Goal: Task Accomplishment & Management: Manage account settings

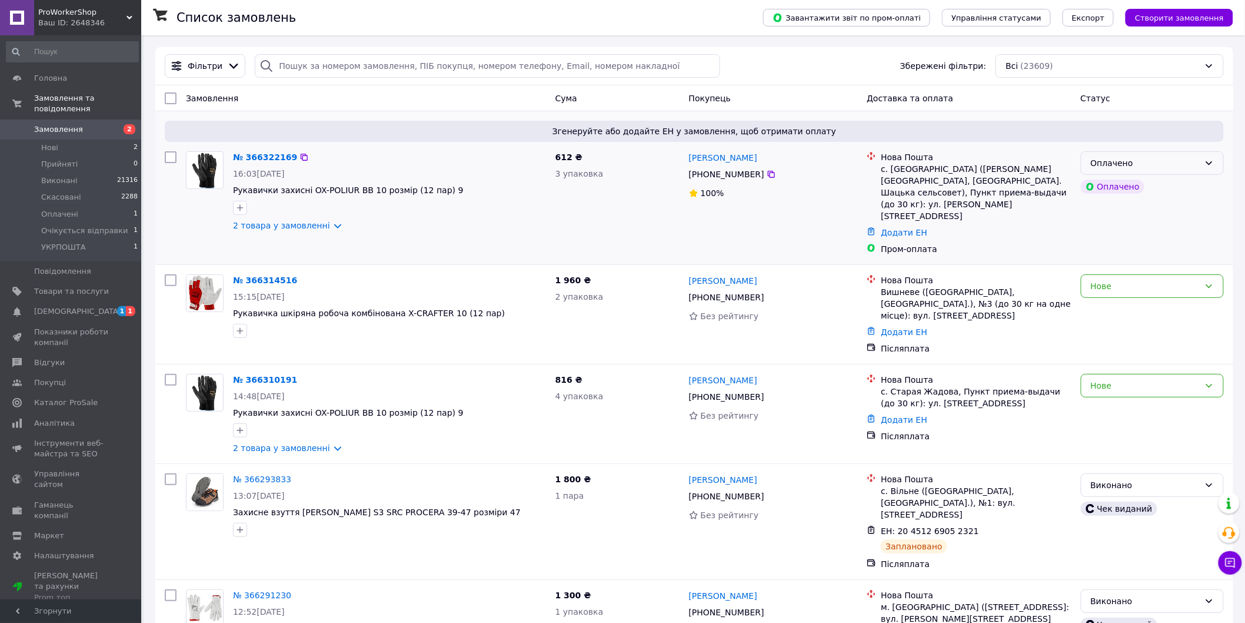
click at [1127, 164] on div "Оплачено" at bounding box center [1145, 163] width 109 height 13
click at [1130, 187] on li "Прийнято" at bounding box center [1153, 188] width 142 height 21
click at [268, 155] on link "№ 366322169" at bounding box center [265, 156] width 64 height 9
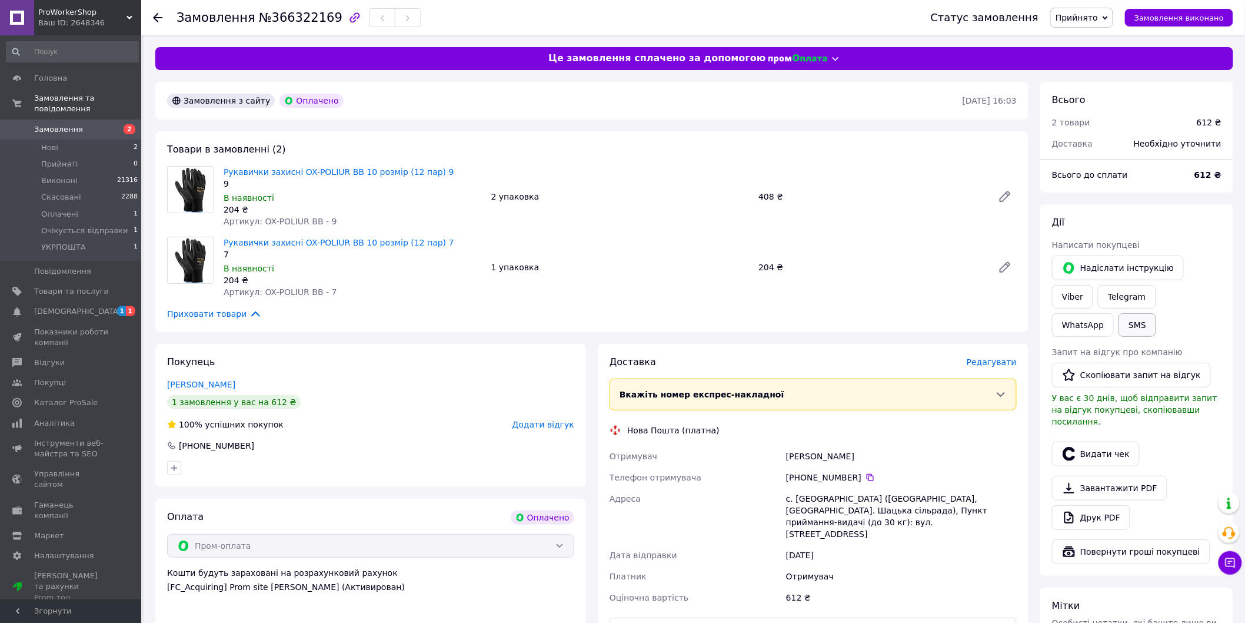
click at [1157, 313] on button "SMS" at bounding box center [1138, 325] width 38 height 24
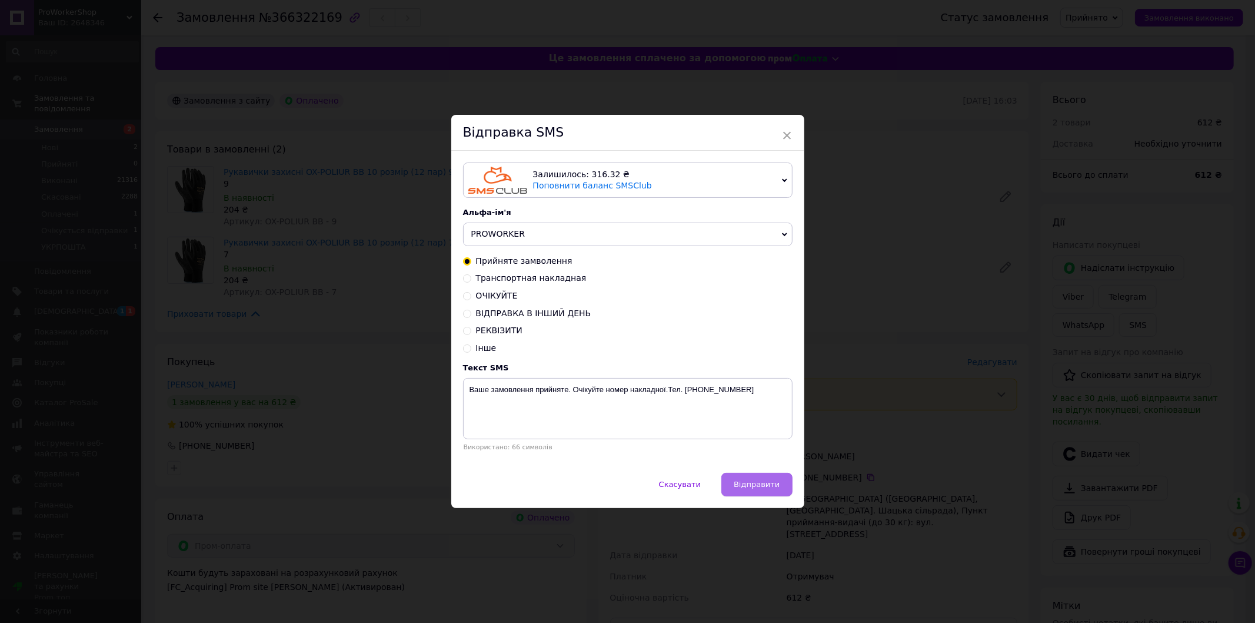
click at [775, 485] on span "Відправити" at bounding box center [757, 484] width 46 height 9
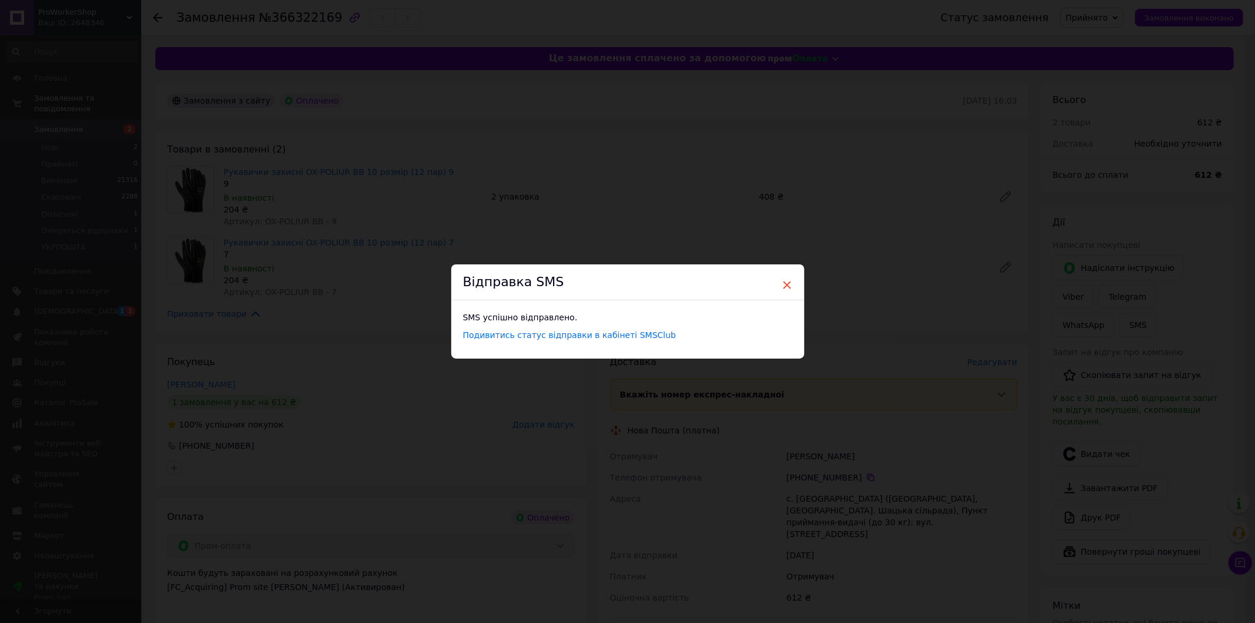
click at [786, 285] on span "×" at bounding box center [787, 285] width 11 height 20
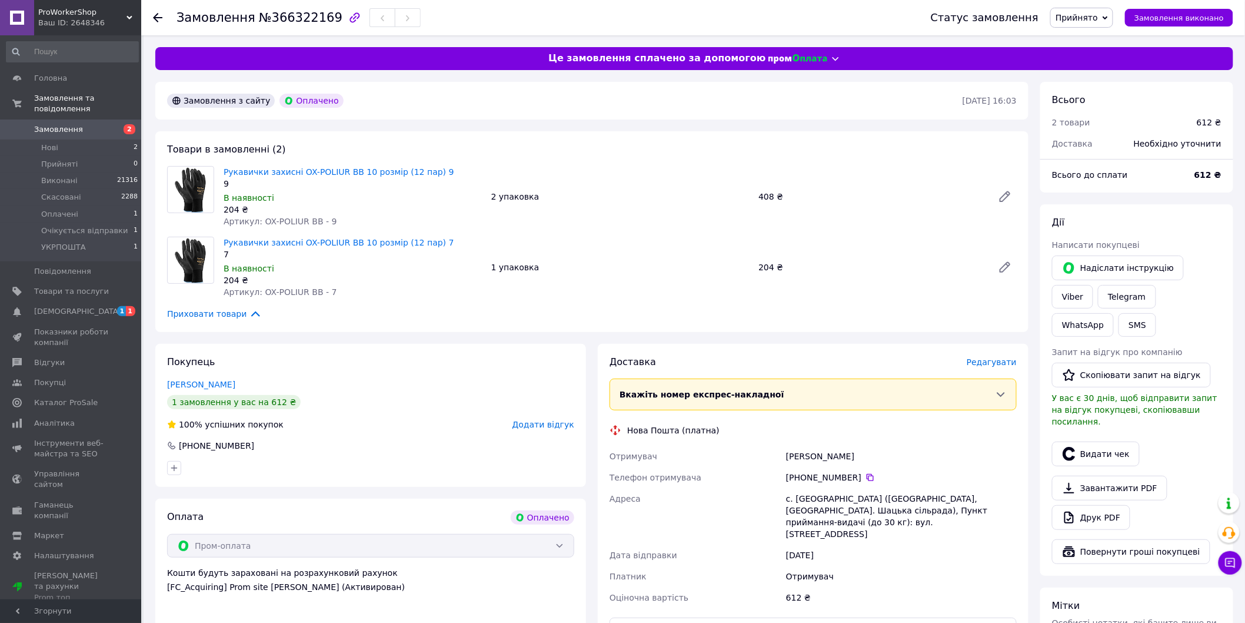
click at [155, 15] on use at bounding box center [157, 17] width 9 height 9
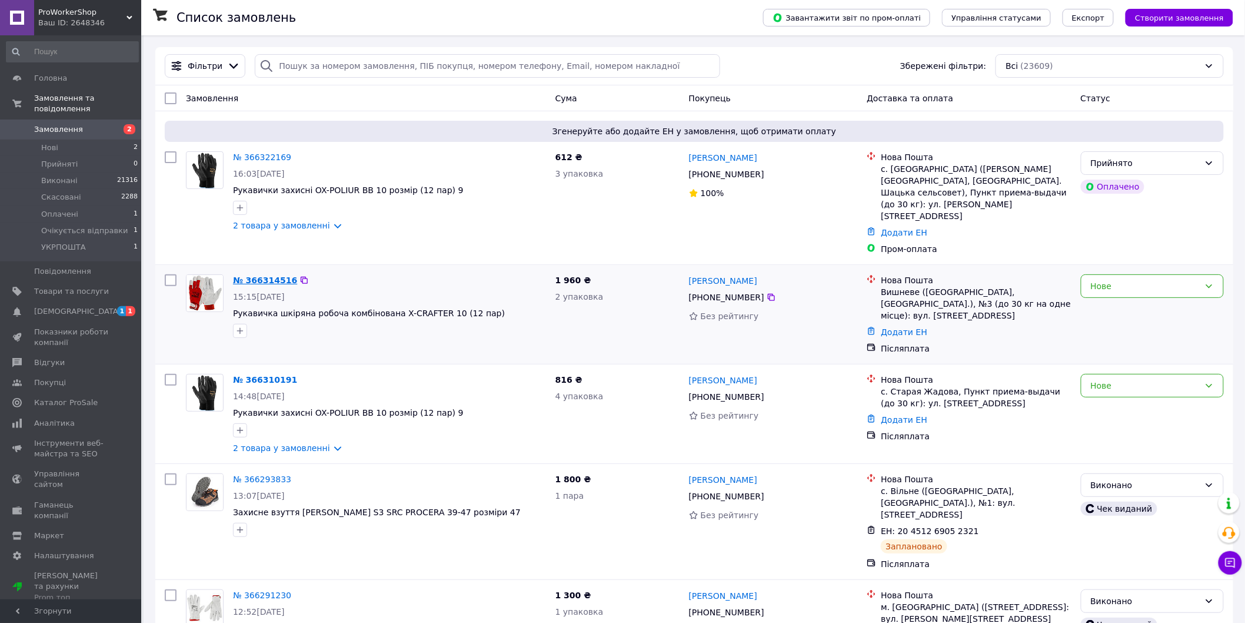
click at [264, 275] on link "№ 366314516" at bounding box center [265, 279] width 64 height 9
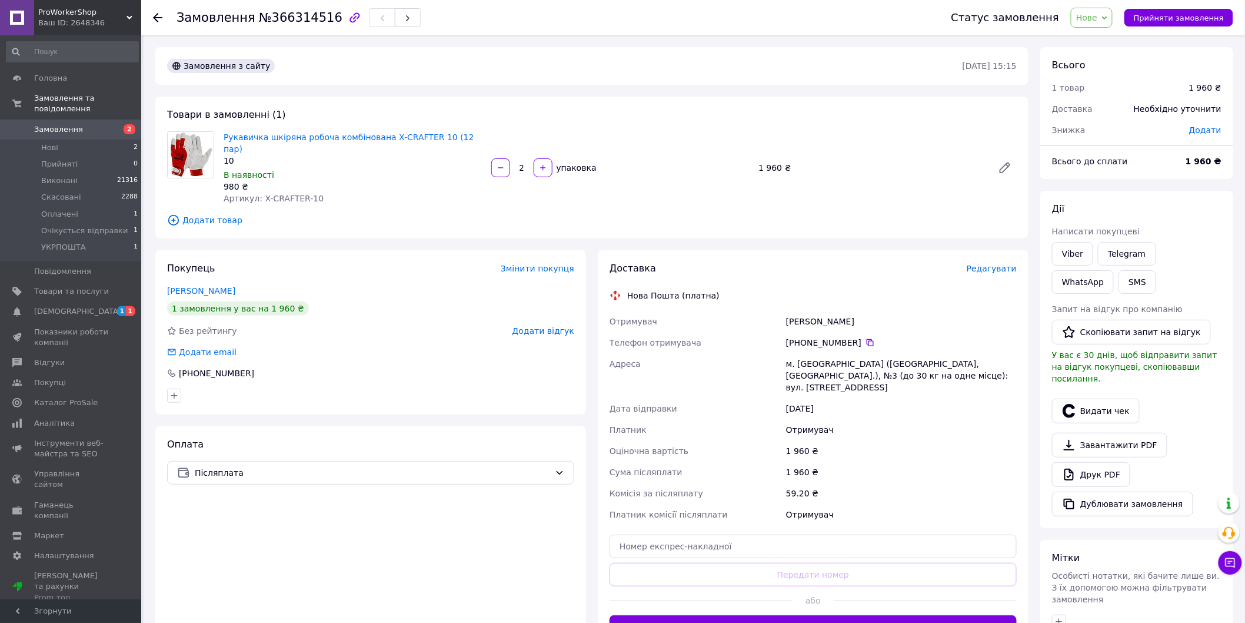
click at [1098, 19] on span "Нове" at bounding box center [1086, 17] width 21 height 9
click at [1109, 37] on li "Прийнято" at bounding box center [1121, 41] width 98 height 18
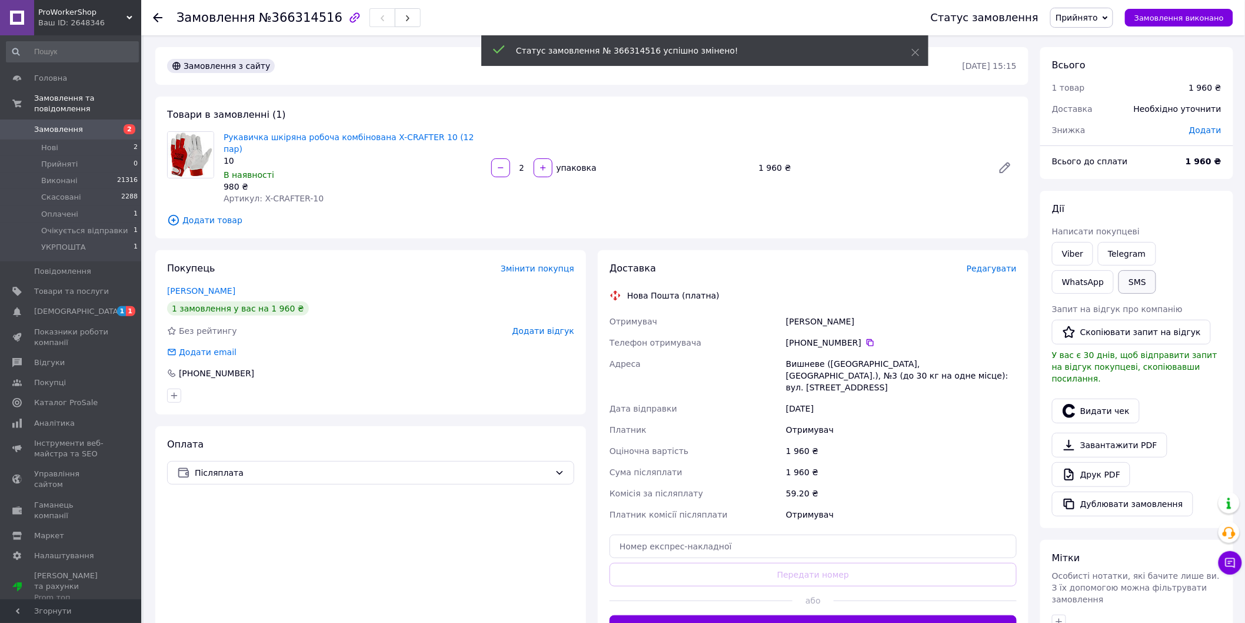
click at [1119, 277] on button "SMS" at bounding box center [1138, 282] width 38 height 24
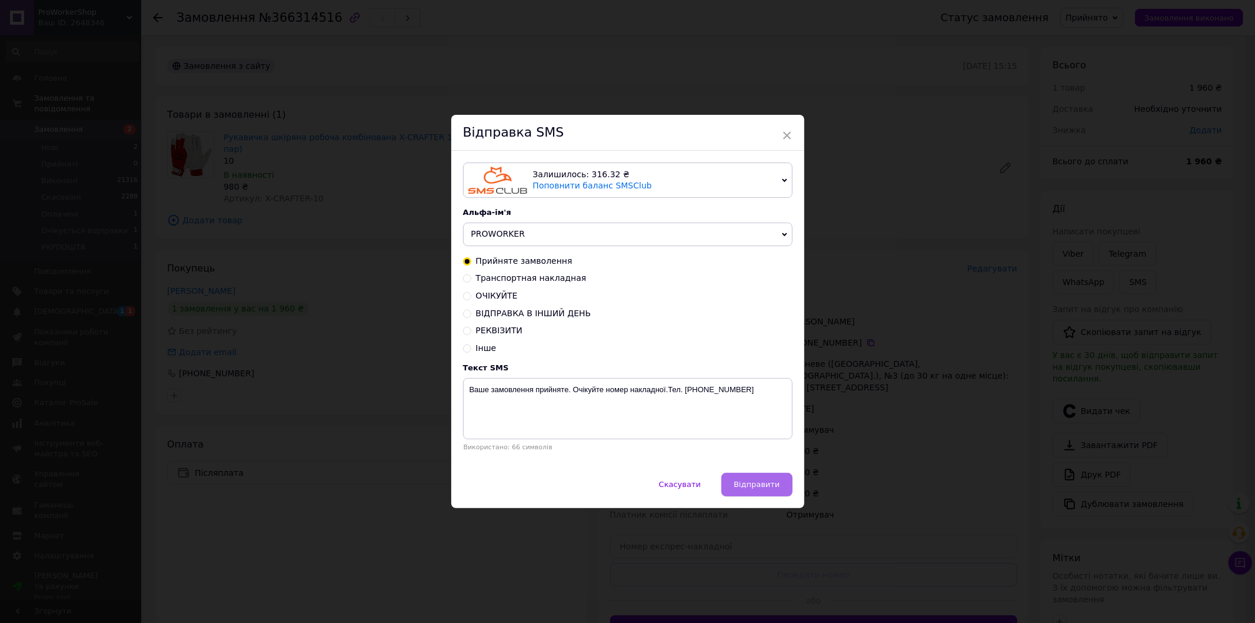
click at [767, 483] on span "Відправити" at bounding box center [757, 484] width 46 height 9
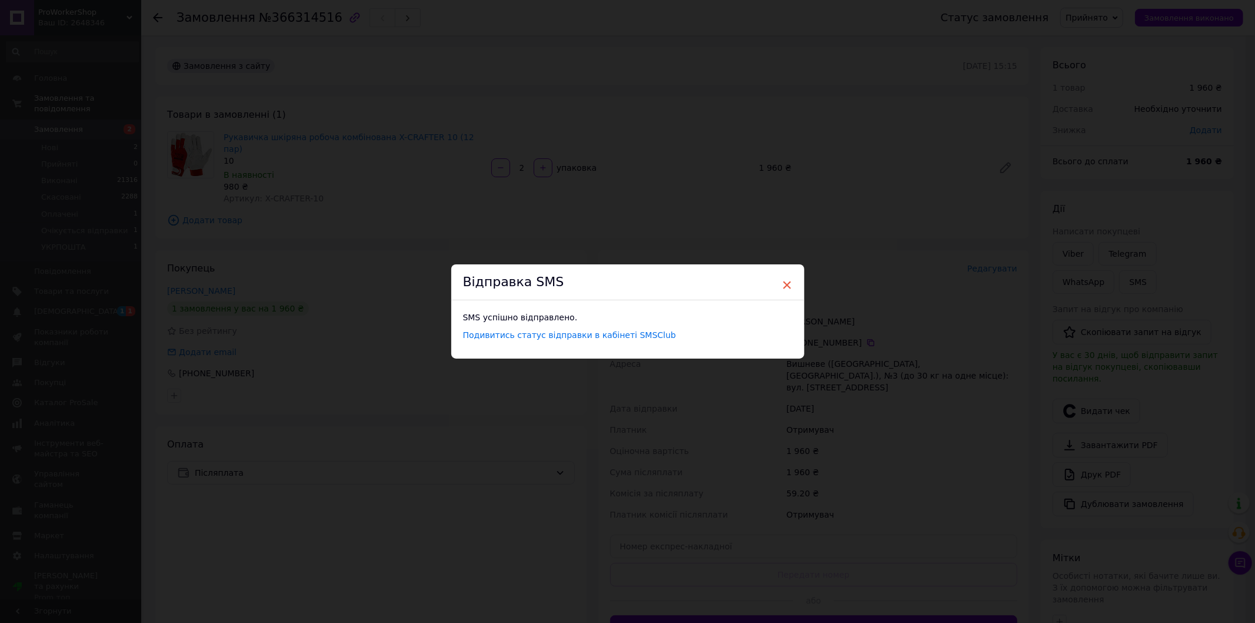
click at [785, 286] on span "×" at bounding box center [787, 285] width 11 height 20
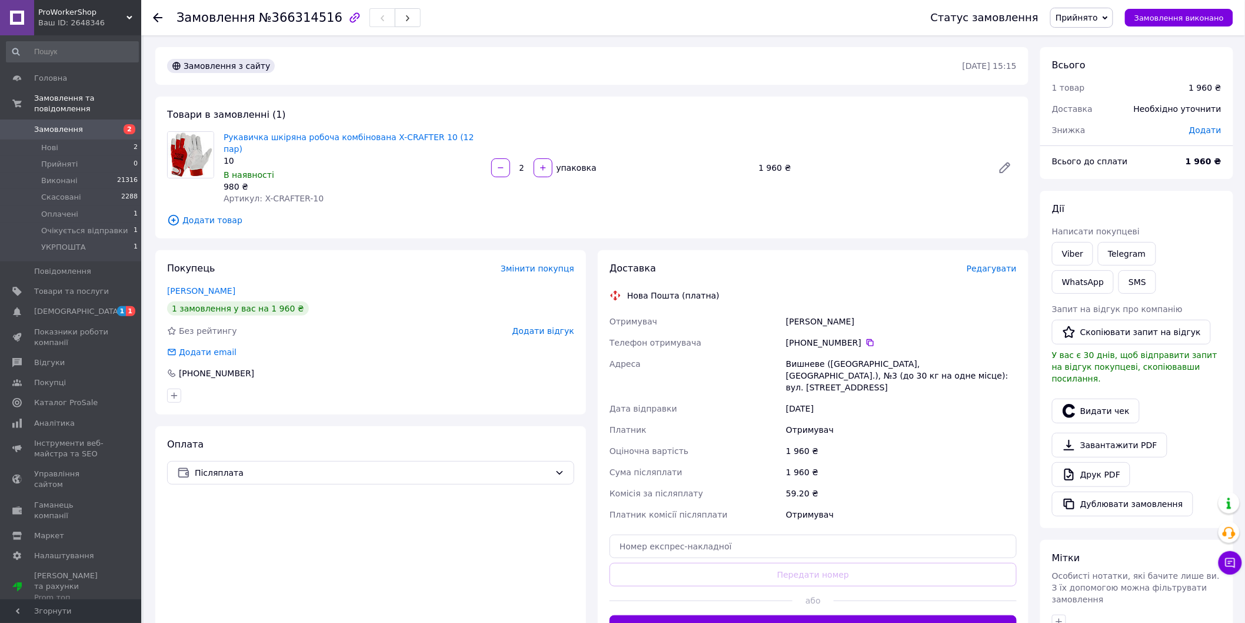
click at [160, 21] on icon at bounding box center [157, 17] width 9 height 9
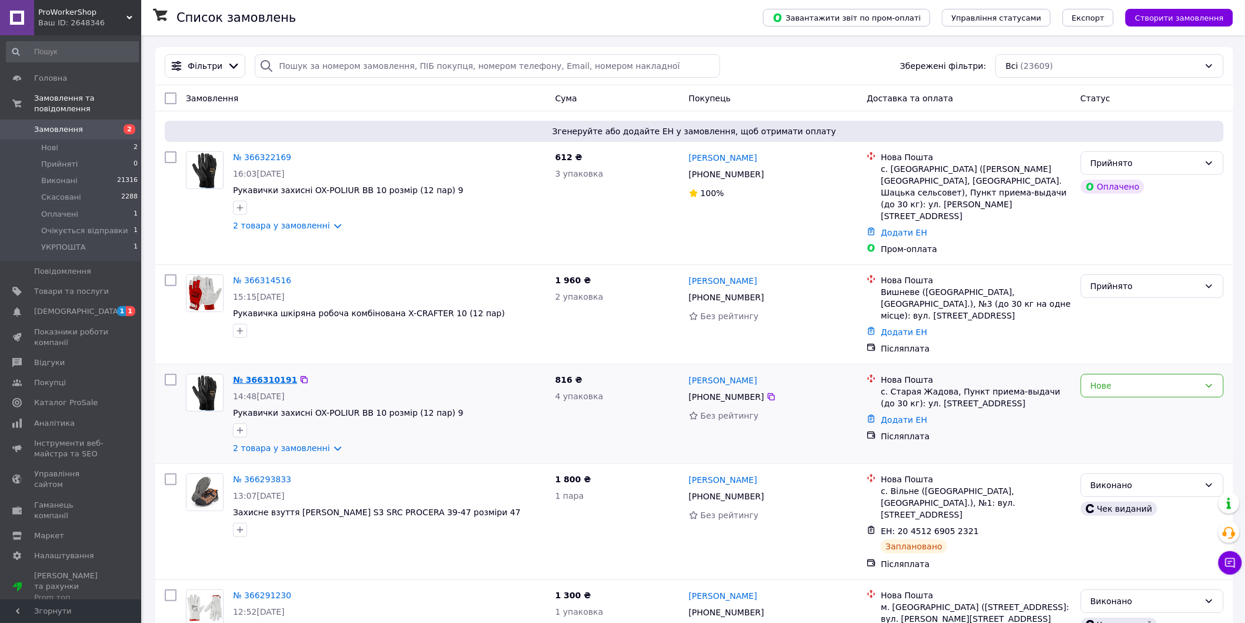
click at [264, 375] on link "№ 366310191" at bounding box center [265, 379] width 64 height 9
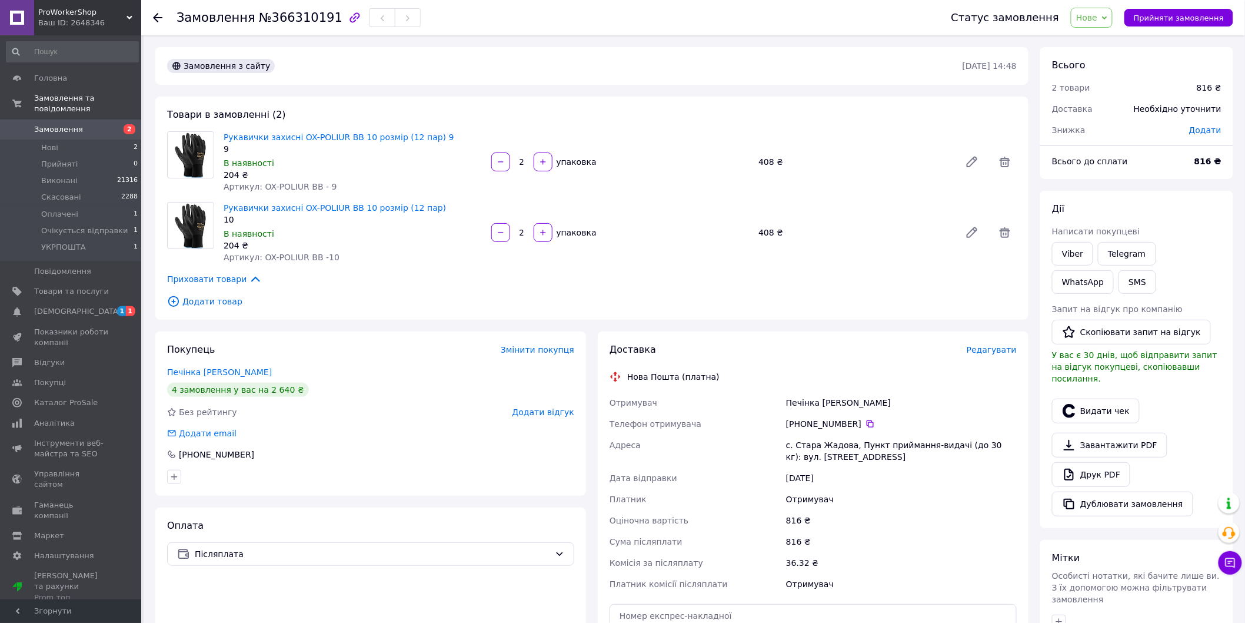
click at [1111, 14] on span "Нове" at bounding box center [1092, 18] width 42 height 20
click at [1111, 39] on li "Прийнято" at bounding box center [1121, 41] width 98 height 18
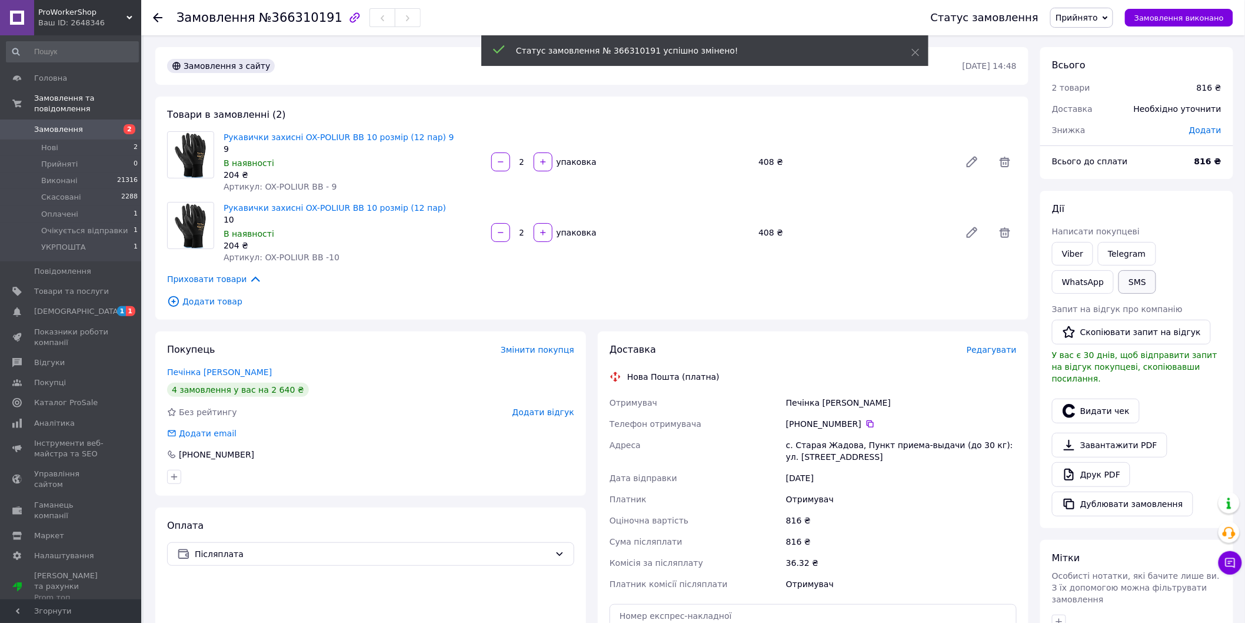
click at [1119, 280] on button "SMS" at bounding box center [1138, 282] width 38 height 24
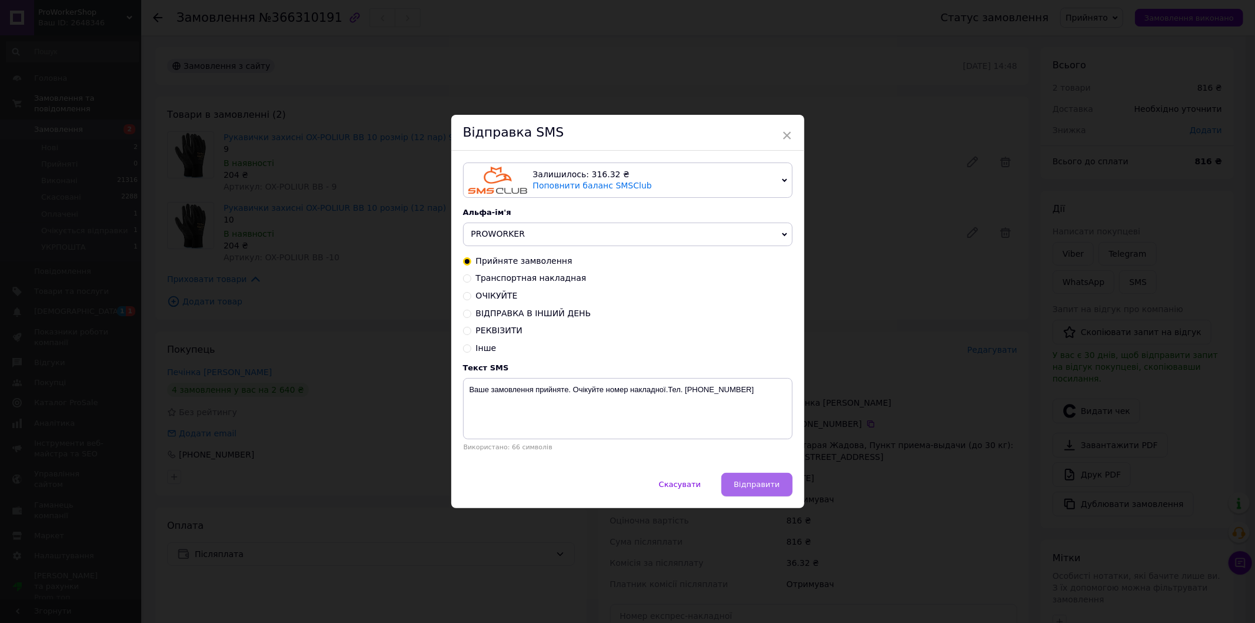
click at [747, 481] on span "Відправити" at bounding box center [757, 484] width 46 height 9
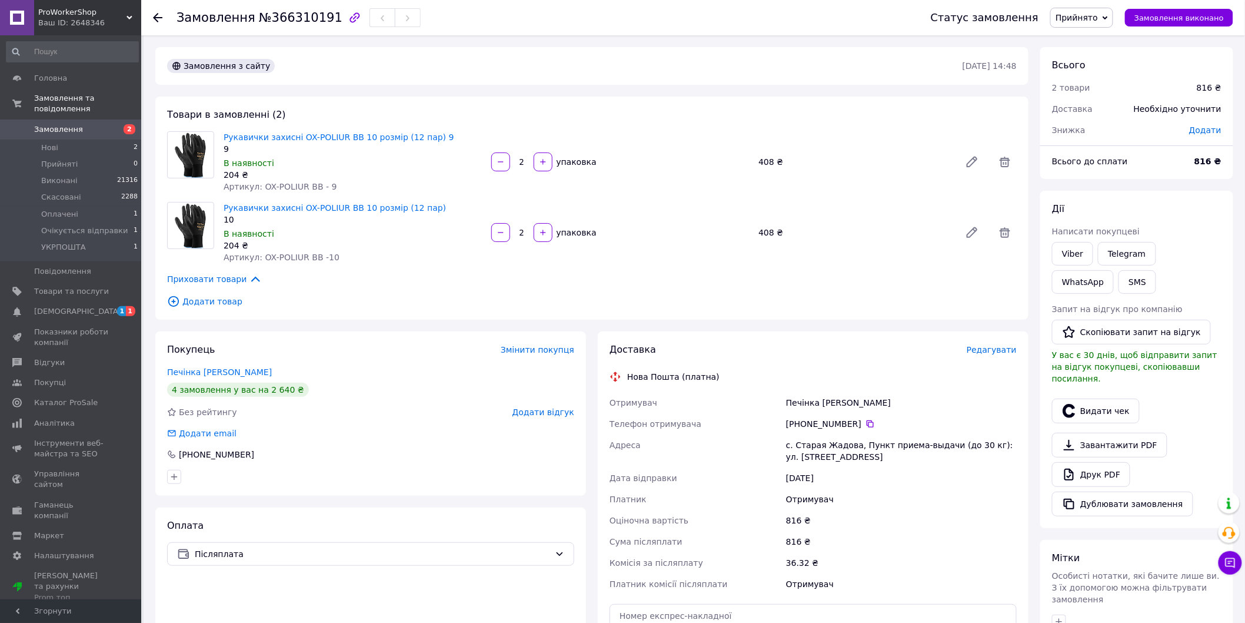
click at [157, 16] on icon at bounding box center [157, 17] width 9 height 9
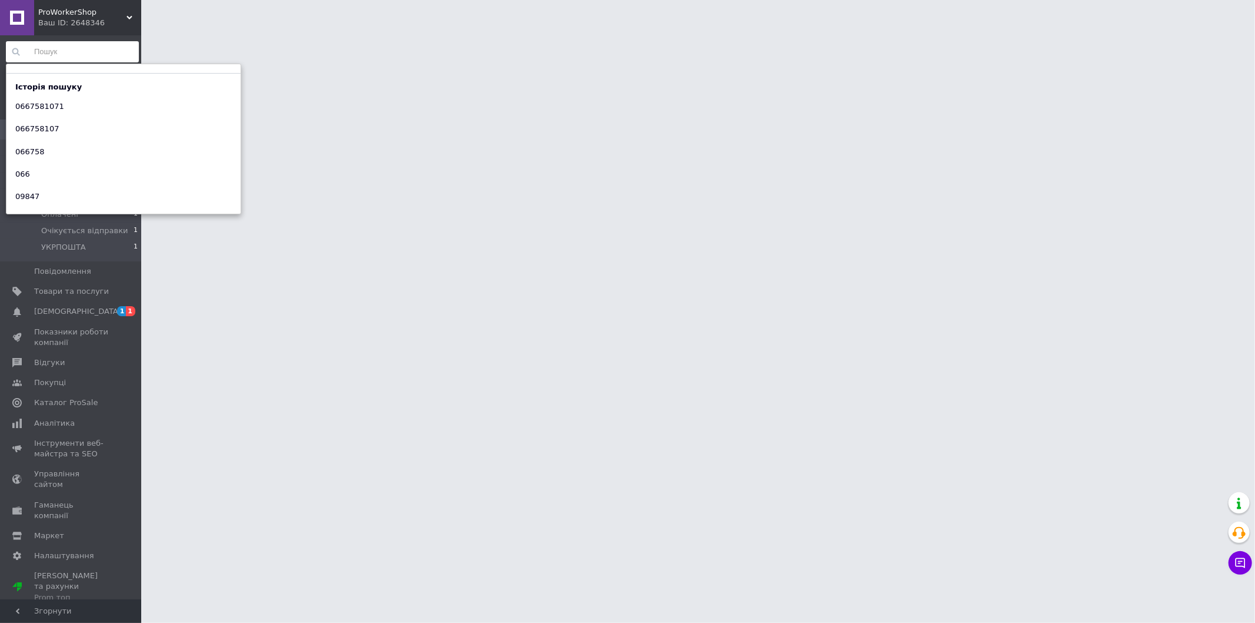
click at [55, 54] on input at bounding box center [72, 51] width 133 height 21
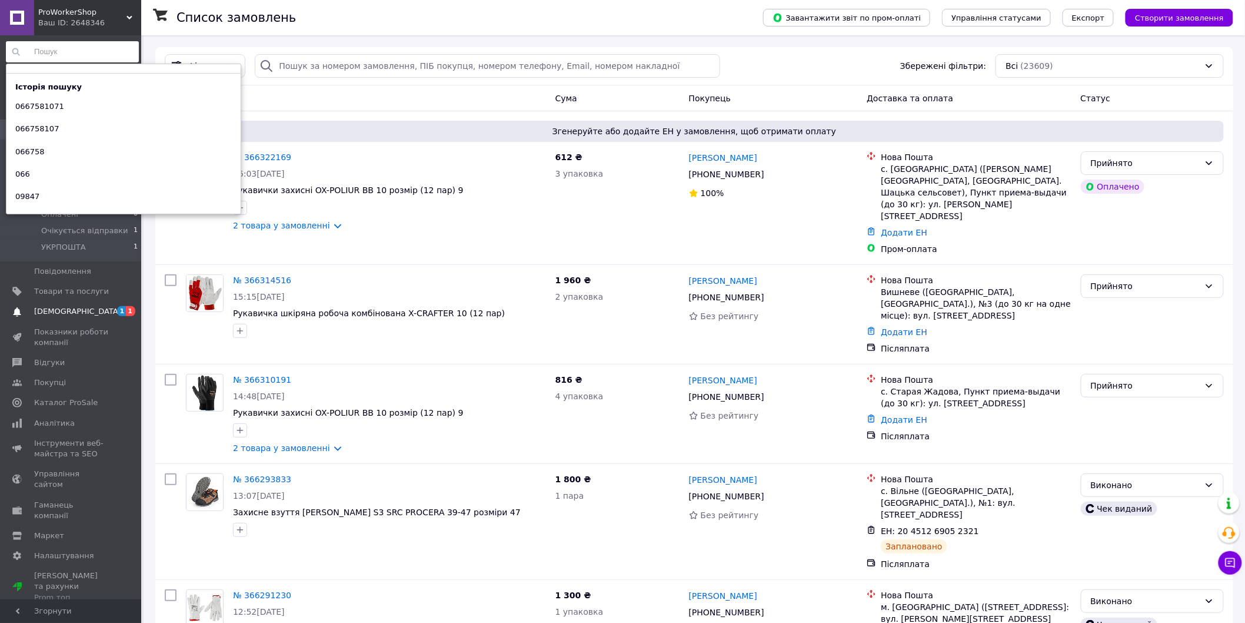
click at [87, 306] on span "[DEMOGRAPHIC_DATA]" at bounding box center [71, 311] width 75 height 11
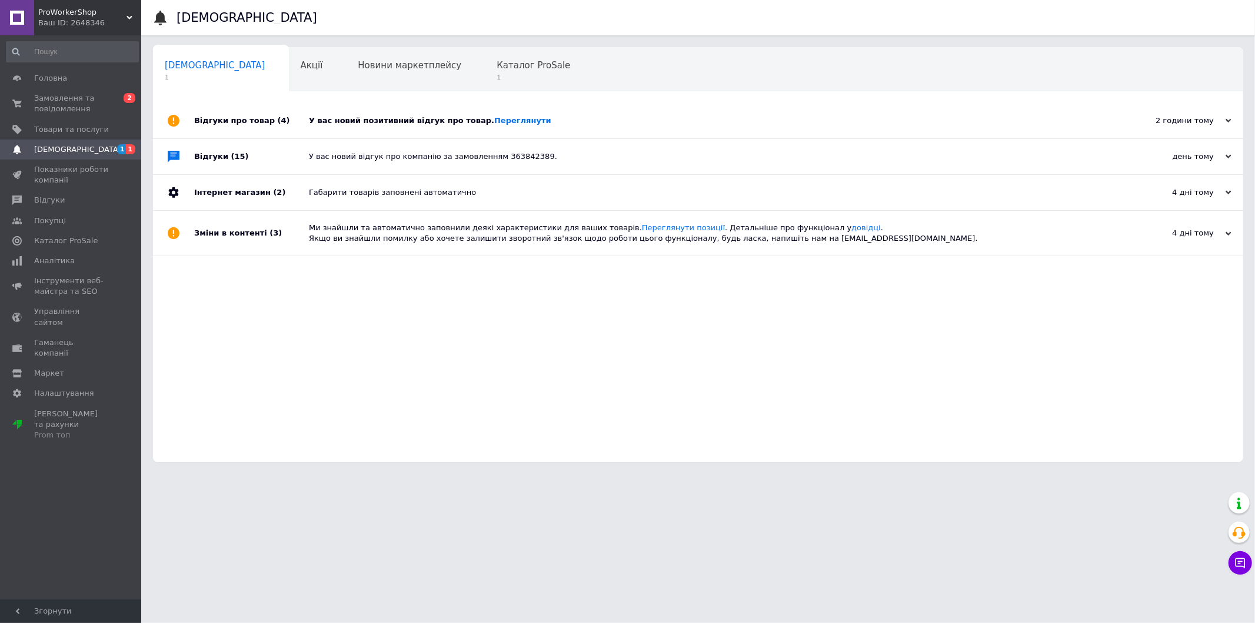
click at [434, 118] on div "У вас новий позитивний відгук про товар. Переглянути" at bounding box center [711, 120] width 805 height 11
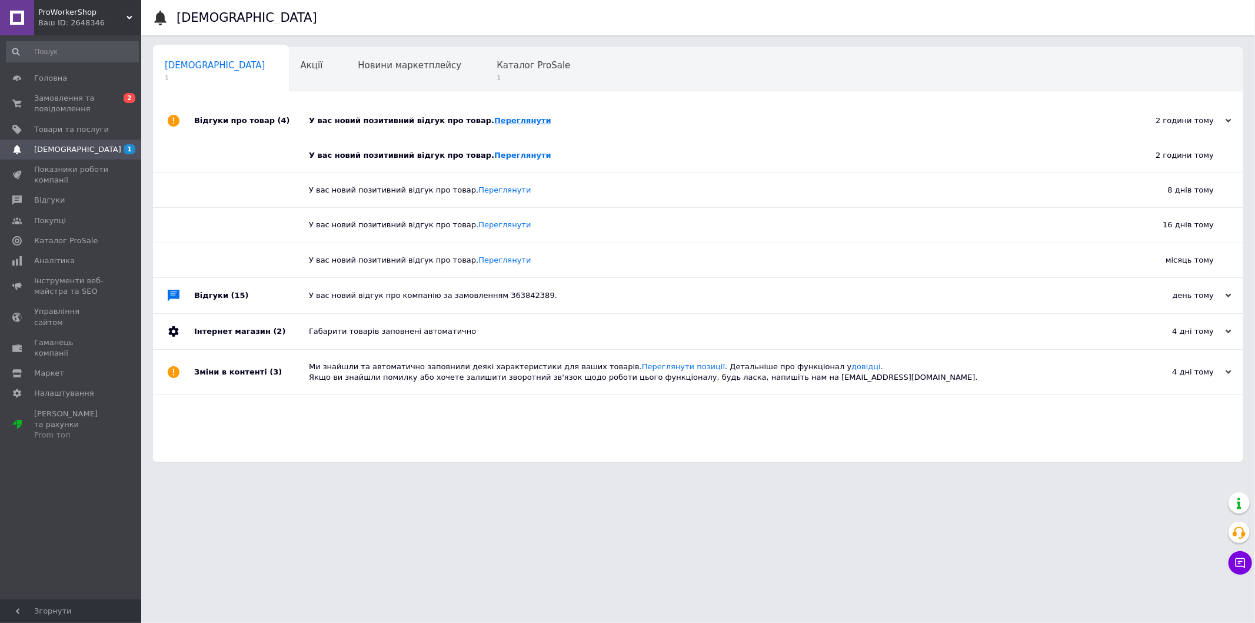
click at [494, 119] on link "Переглянути" at bounding box center [522, 120] width 57 height 9
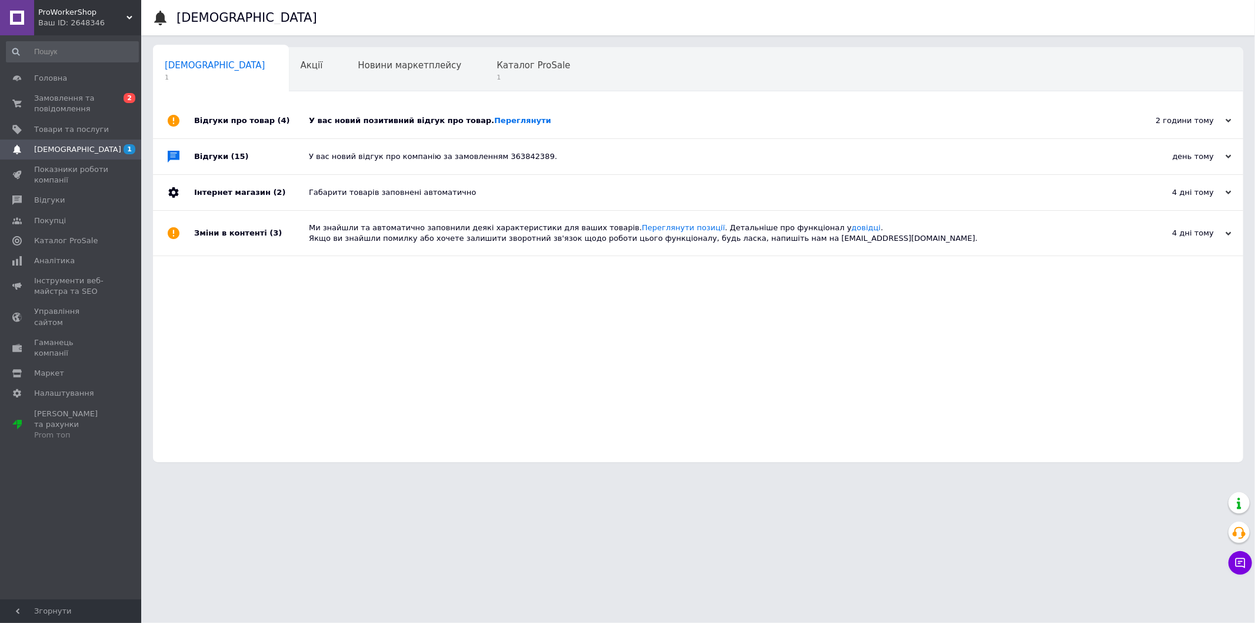
click at [40, 51] on input at bounding box center [72, 51] width 133 height 21
type input "0"
type input "0679732320"
